Goal: Transaction & Acquisition: Purchase product/service

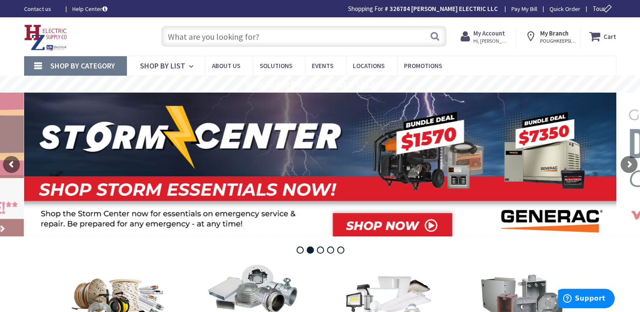
click at [183, 36] on input "text" at bounding box center [304, 36] width 286 height 21
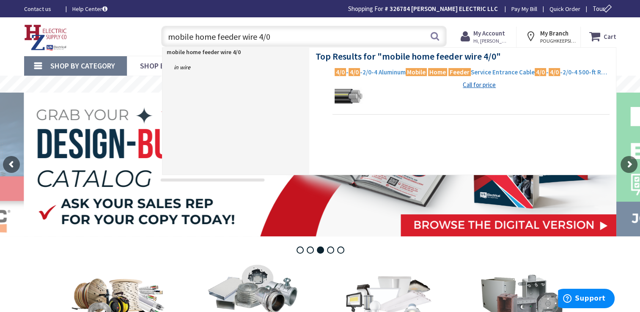
type input "mobile home feeder wire 4/0"
click at [521, 70] on span "4/0 - 4/0 -2/0-4 Aluminum Mobile Home Feeder Service Entrance Cable 4/0 - 4/0 -…" at bounding box center [471, 72] width 273 height 8
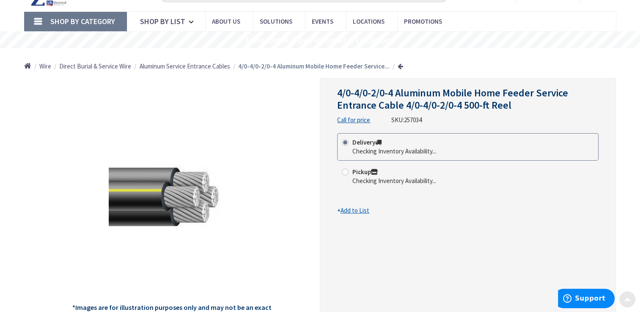
type input "[GEOGRAPHIC_DATA], [GEOGRAPHIC_DATA]"
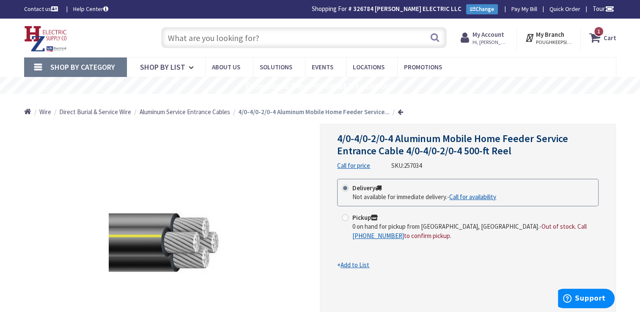
click at [219, 37] on input "text" at bounding box center [304, 37] width 286 height 21
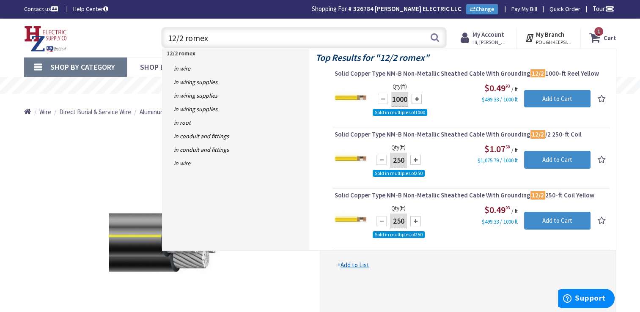
drag, startPoint x: 244, startPoint y: 40, endPoint x: 0, endPoint y: 6, distance: 246.1
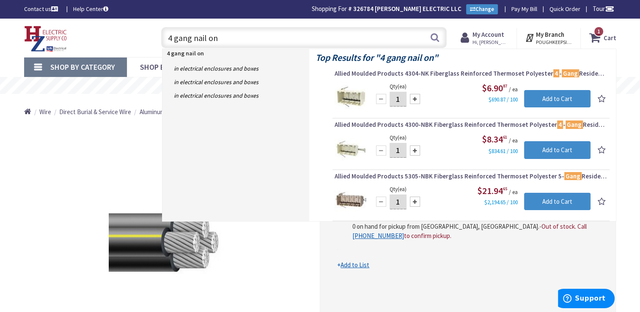
type input "4 gang nail on"
